Goal: Find specific page/section: Find specific page/section

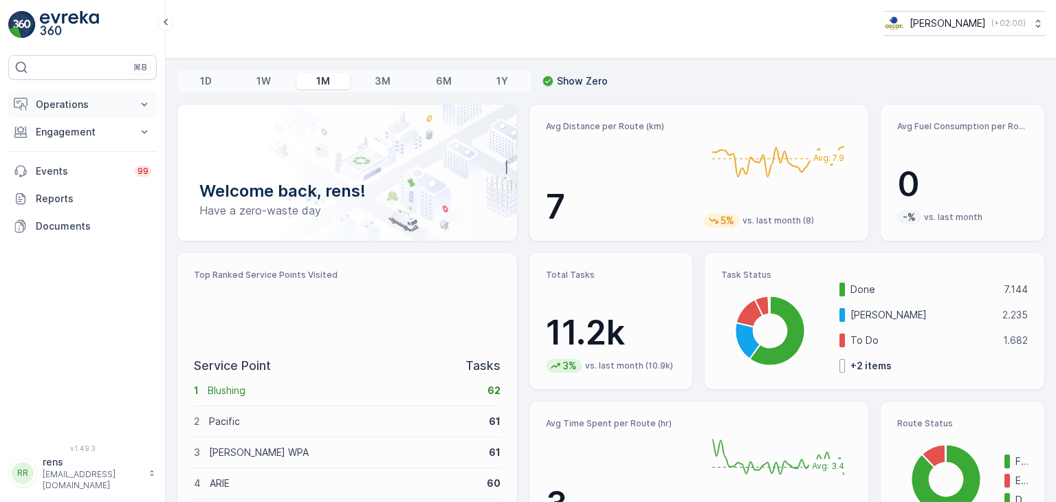
click at [66, 107] on p "Operations" at bounding box center [83, 105] width 94 height 14
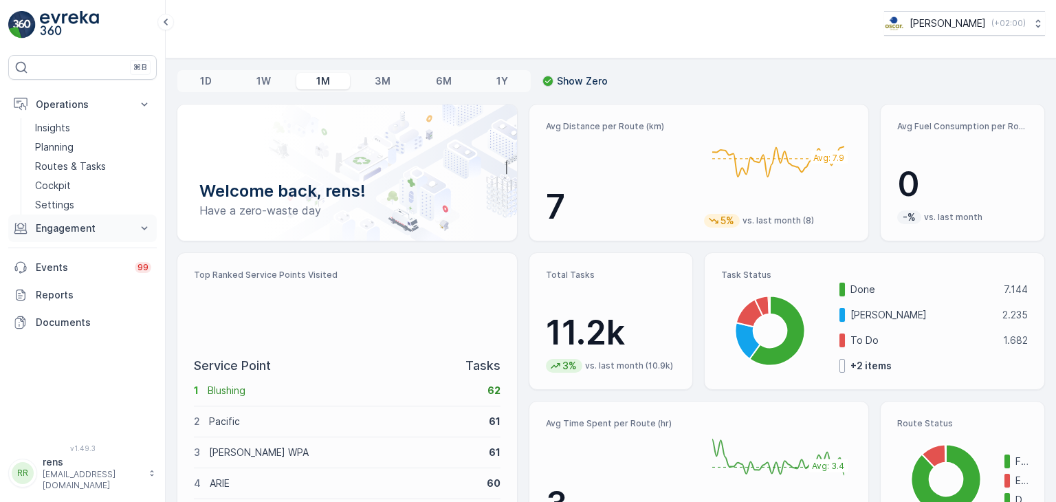
click at [74, 229] on p "Engagement" at bounding box center [83, 228] width 94 height 14
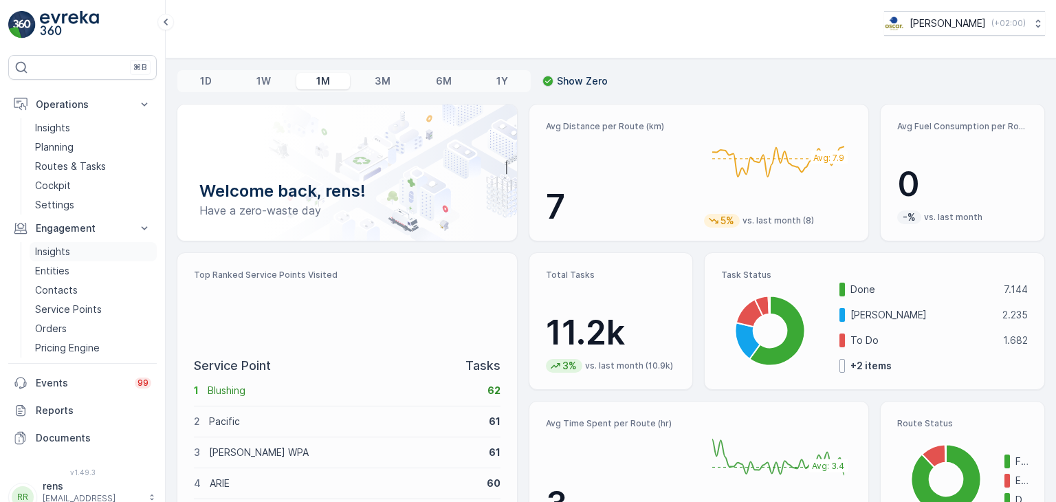
click at [61, 253] on p "Insights" at bounding box center [52, 252] width 35 height 14
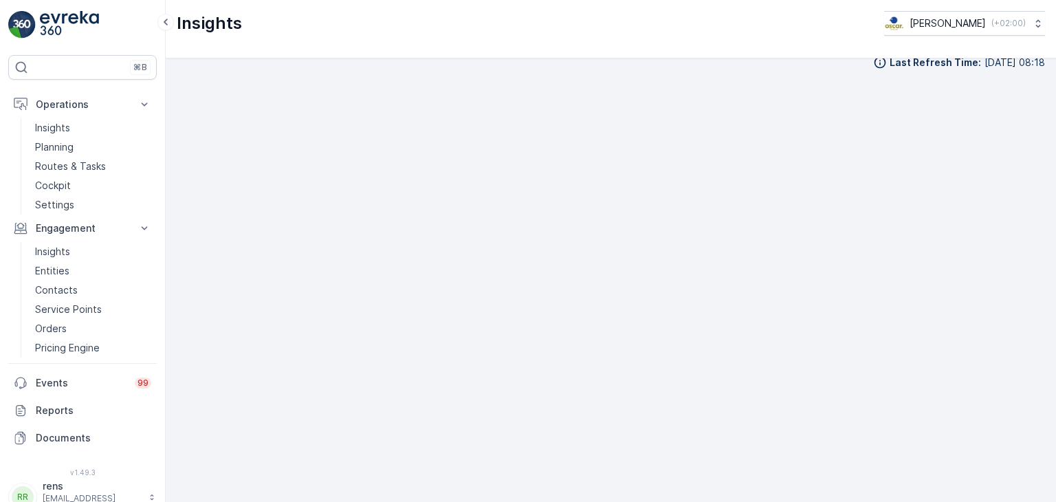
scroll to position [13, 0]
